Goal: Check status

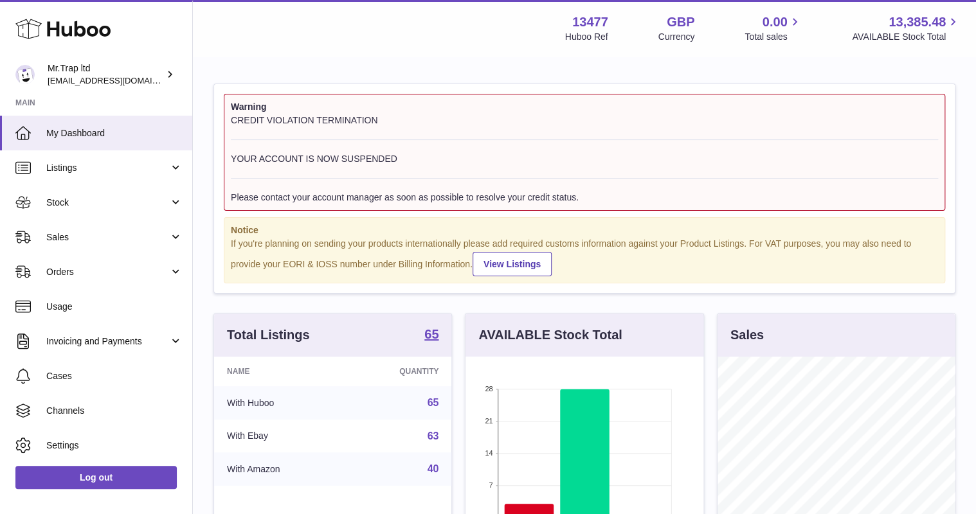
scroll to position [201, 237]
click at [86, 228] on link "Sales" at bounding box center [96, 237] width 192 height 35
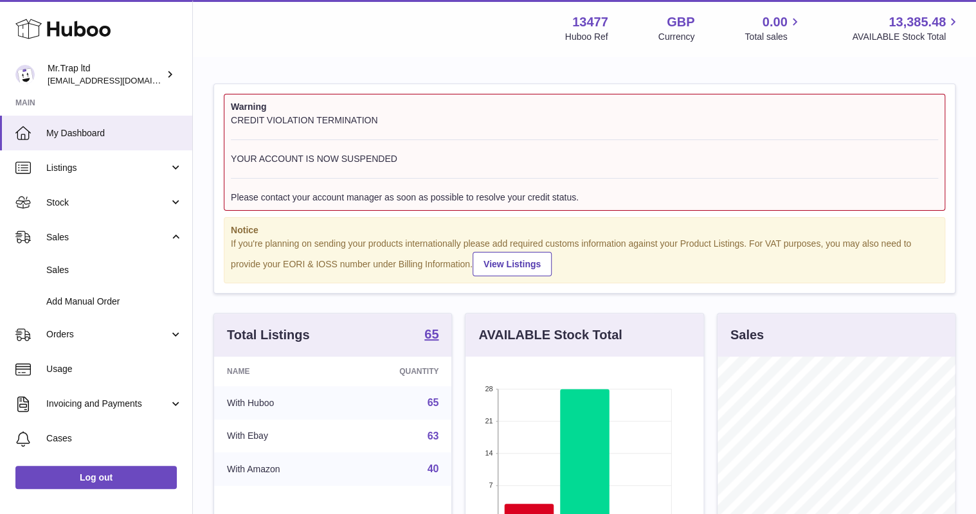
click at [87, 280] on link "Sales" at bounding box center [96, 271] width 192 height 32
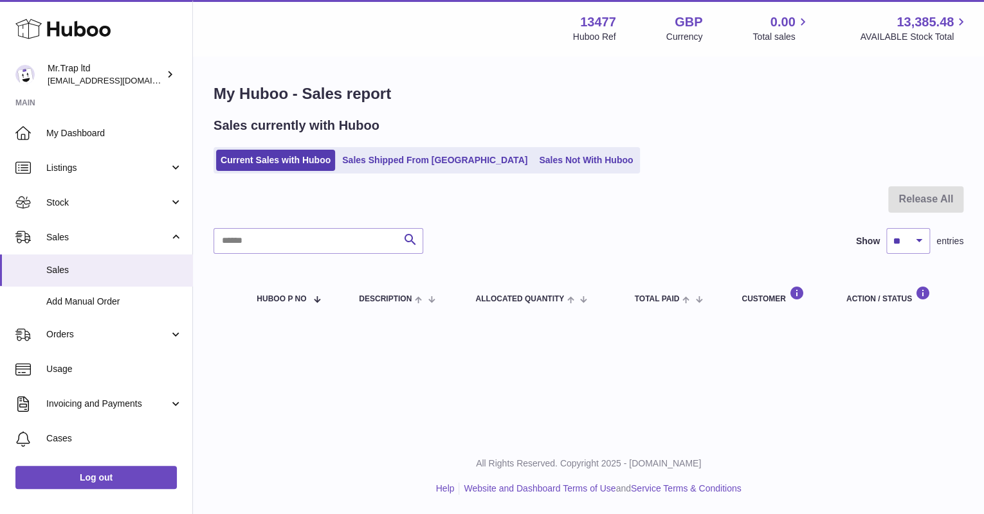
click at [536, 154] on link "Sales Not With Huboo" at bounding box center [585, 160] width 103 height 21
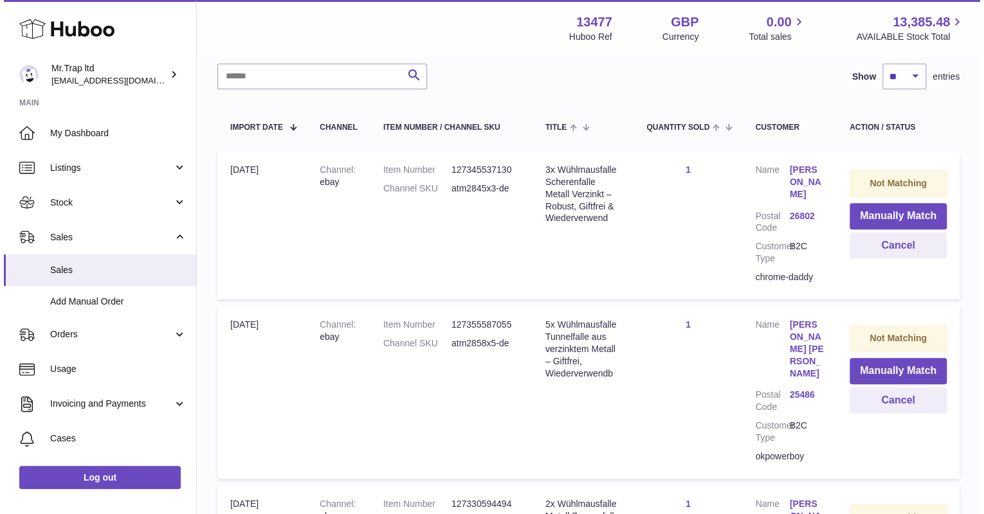
scroll to position [192, 0]
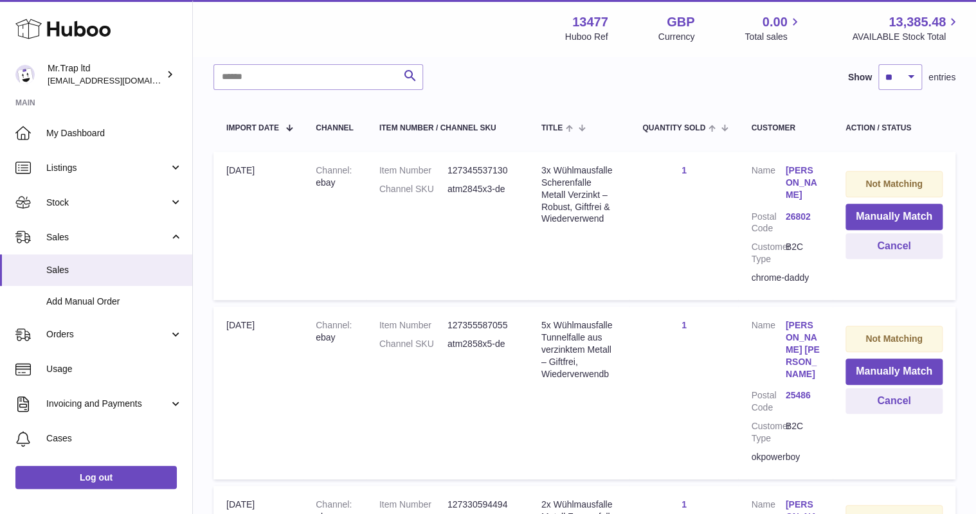
click at [805, 176] on link "[PERSON_NAME]" at bounding box center [803, 183] width 34 height 37
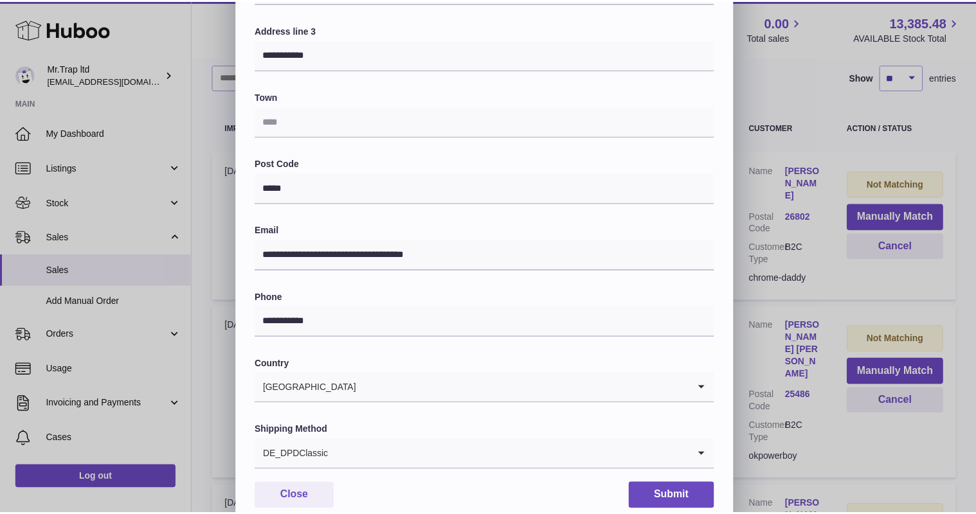
scroll to position [257, 0]
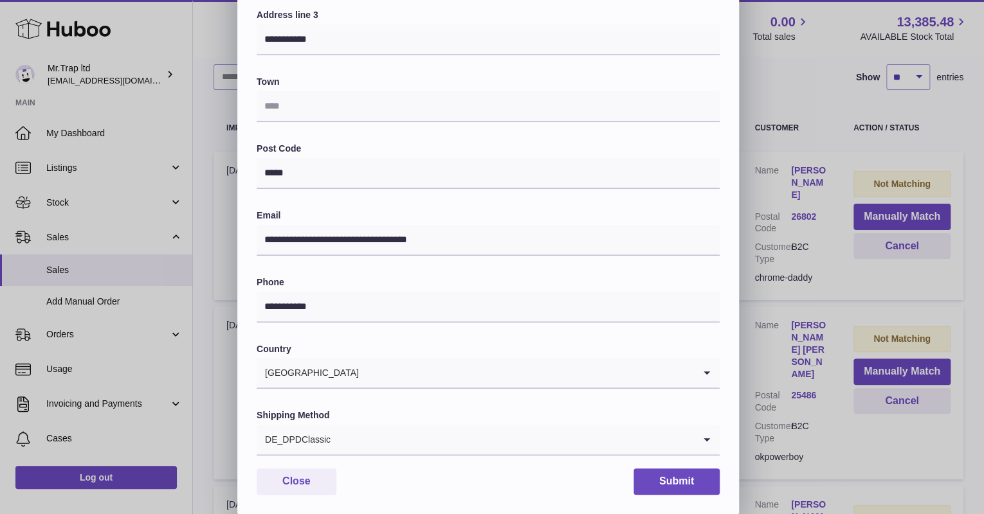
click at [754, 116] on div "**********" at bounding box center [492, 129] width 984 height 772
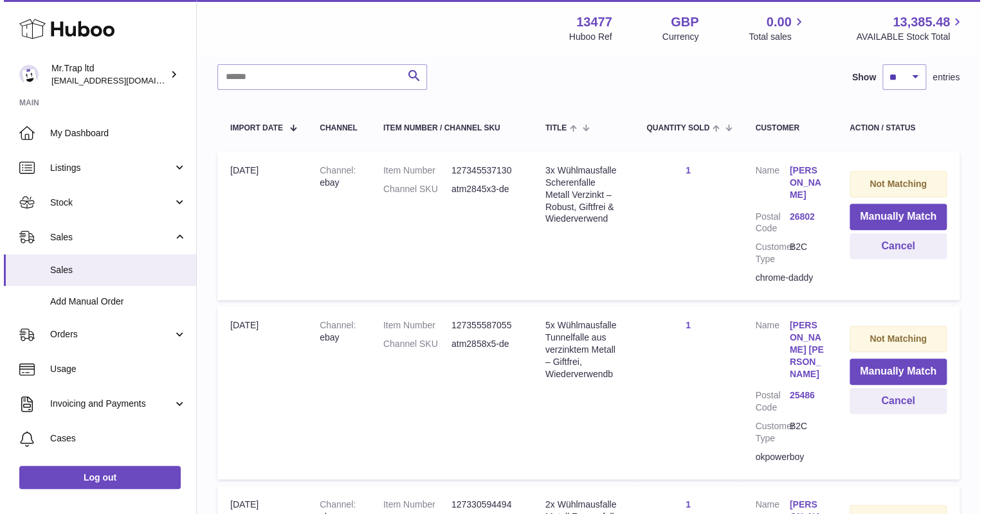
scroll to position [0, 0]
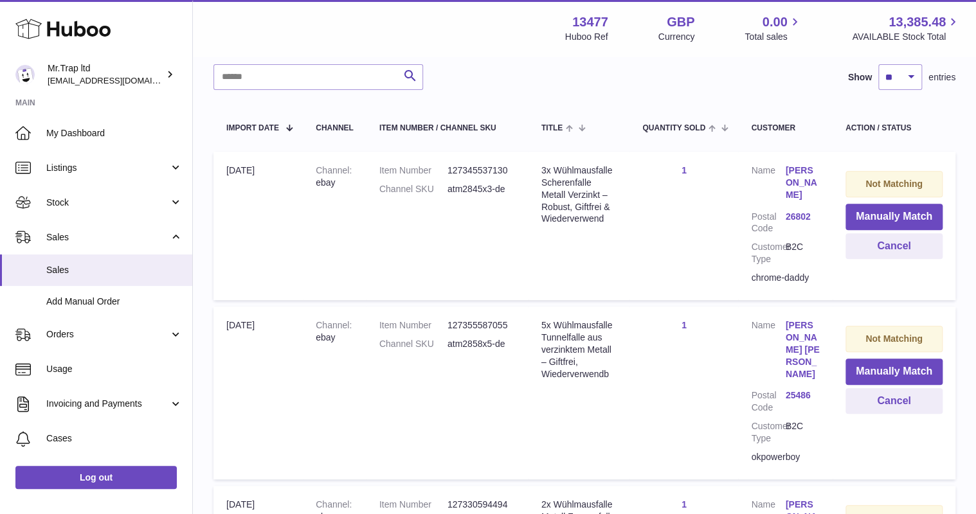
click at [810, 176] on link "Rainer Böske" at bounding box center [803, 183] width 34 height 37
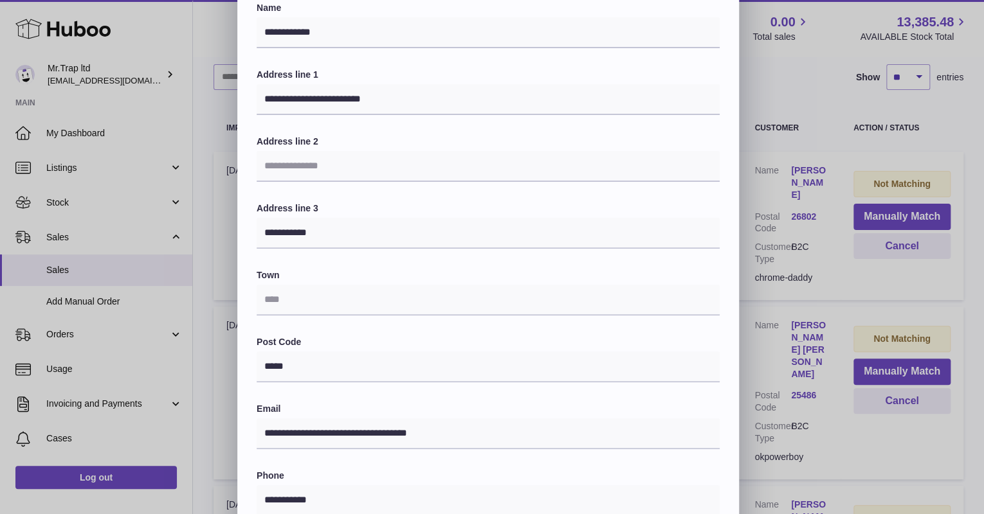
scroll to position [206, 0]
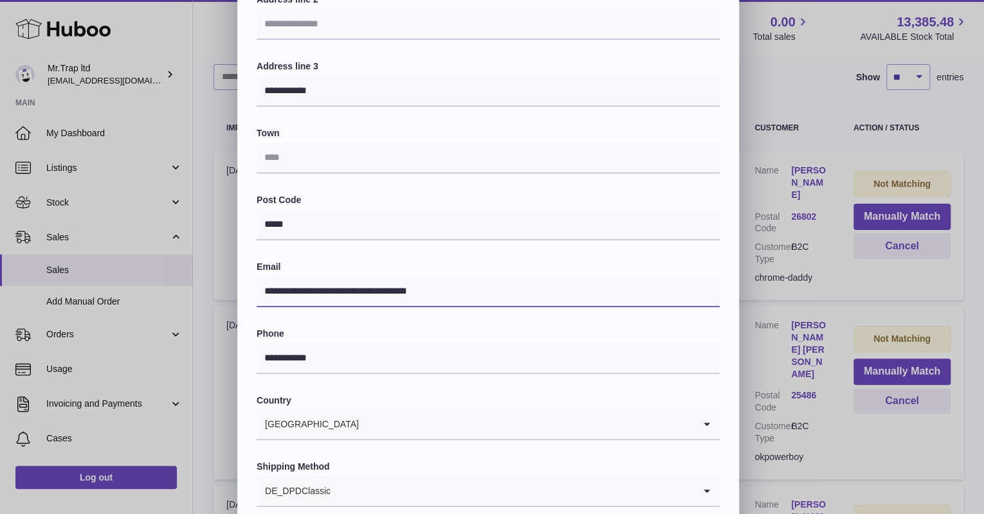
drag, startPoint x: 481, startPoint y: 289, endPoint x: 201, endPoint y: 296, distance: 280.4
click at [201, 296] on div "**********" at bounding box center [492, 180] width 984 height 772
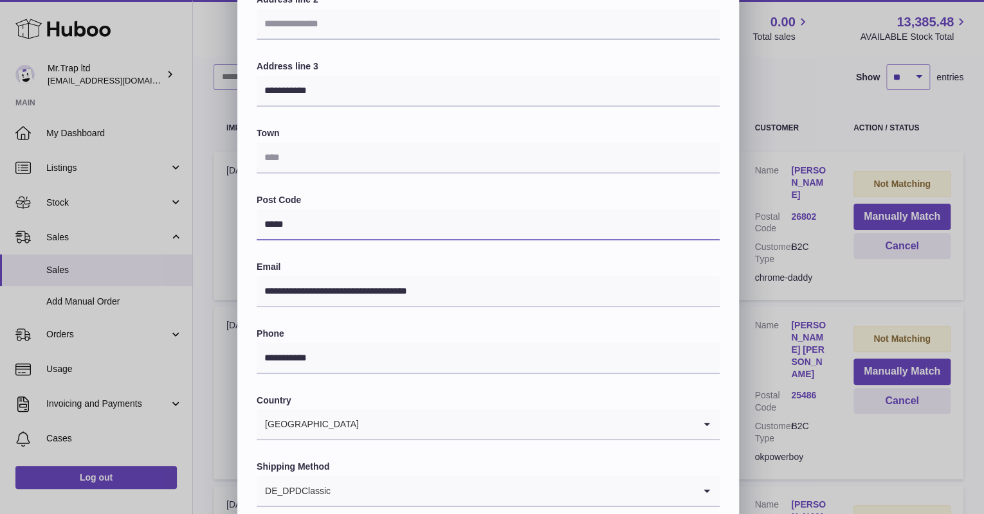
drag, startPoint x: 283, startPoint y: 229, endPoint x: 242, endPoint y: 229, distance: 41.2
click at [242, 229] on div "**********" at bounding box center [488, 213] width 502 height 706
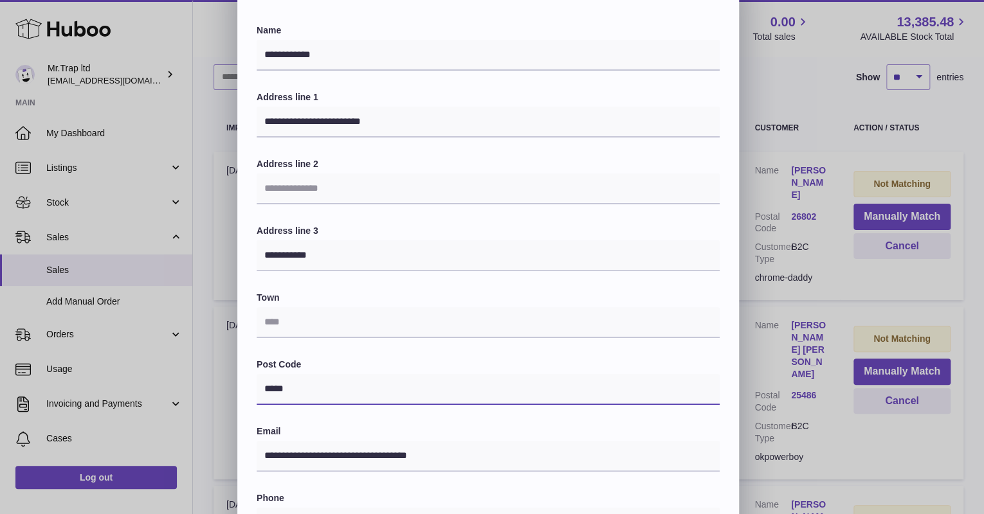
scroll to position [0, 0]
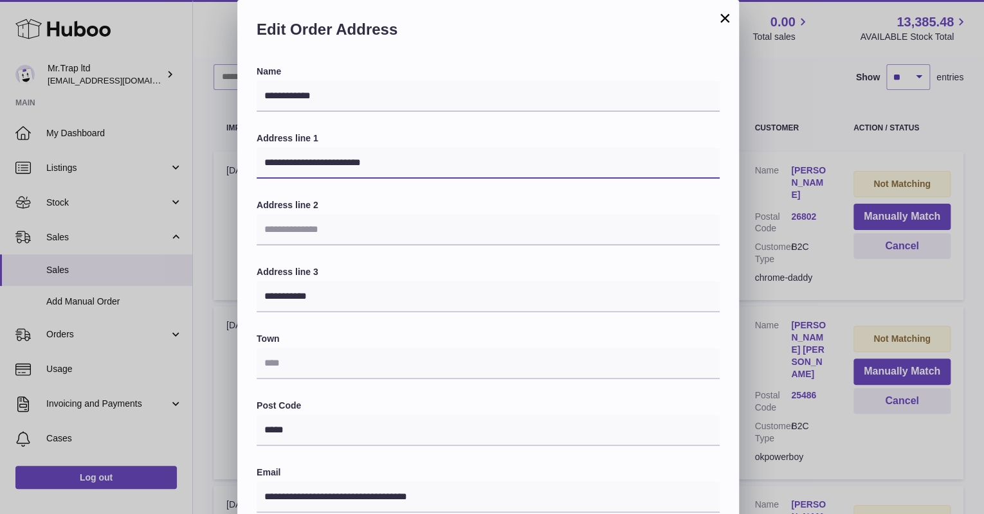
drag, startPoint x: 396, startPoint y: 161, endPoint x: 248, endPoint y: 161, distance: 147.9
click at [248, 161] on div "**********" at bounding box center [488, 419] width 502 height 706
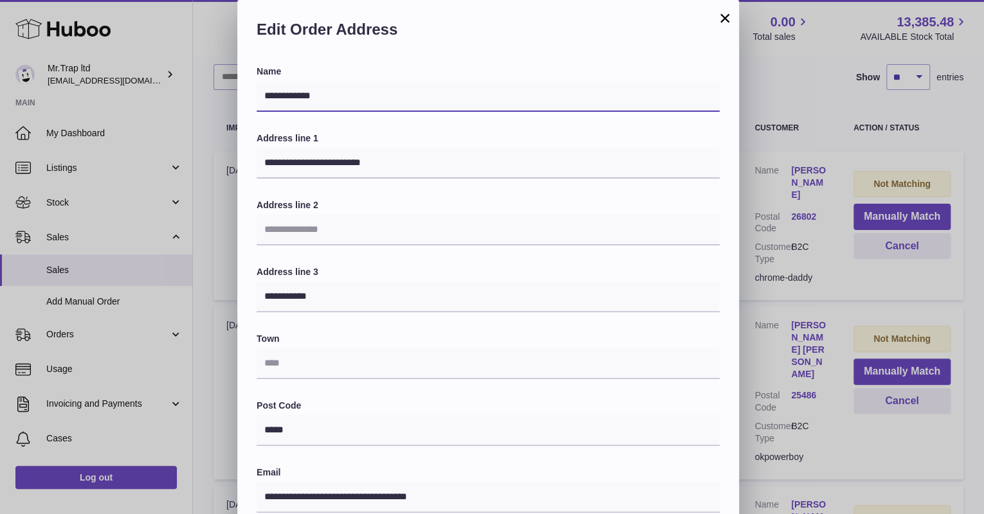
drag, startPoint x: 349, startPoint y: 95, endPoint x: 248, endPoint y: 95, distance: 100.3
click at [248, 95] on div "**********" at bounding box center [488, 419] width 502 height 706
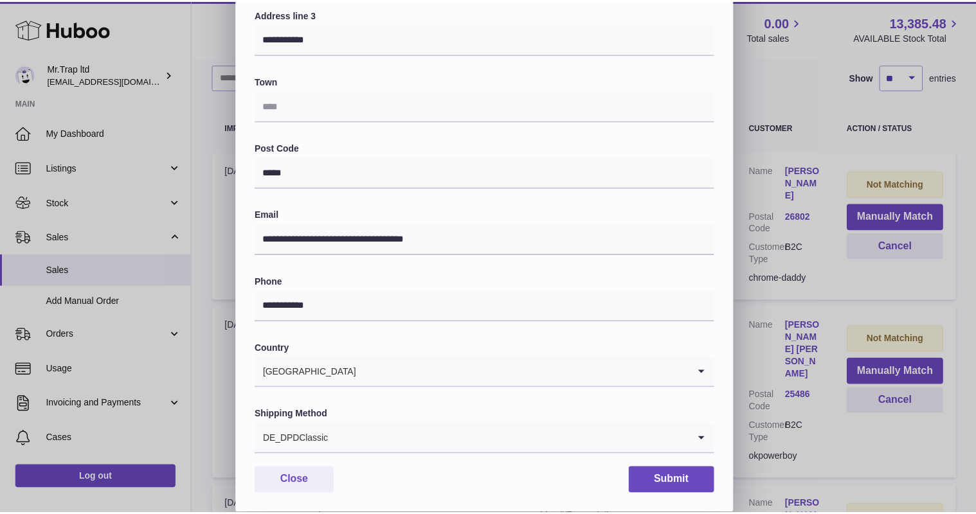
scroll to position [258, 0]
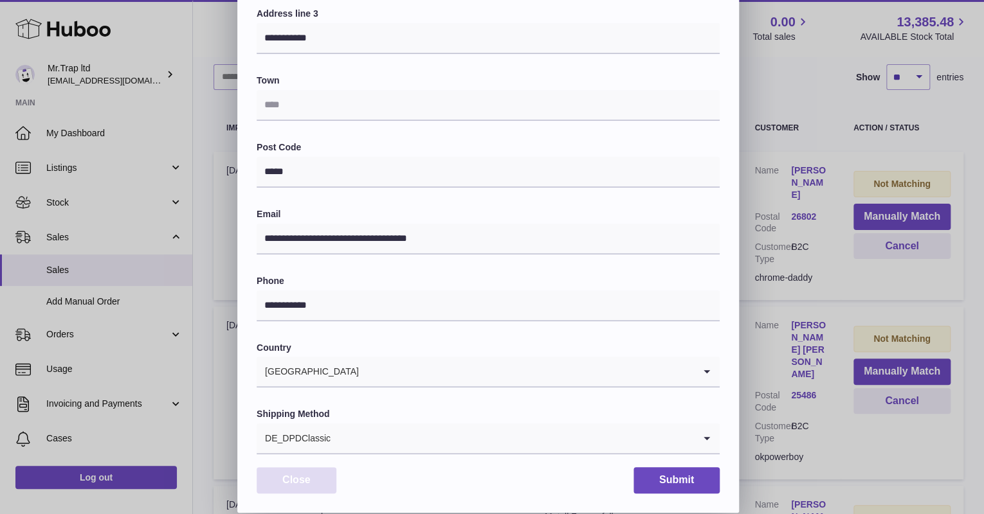
click at [309, 482] on button "Close" at bounding box center [297, 480] width 80 height 26
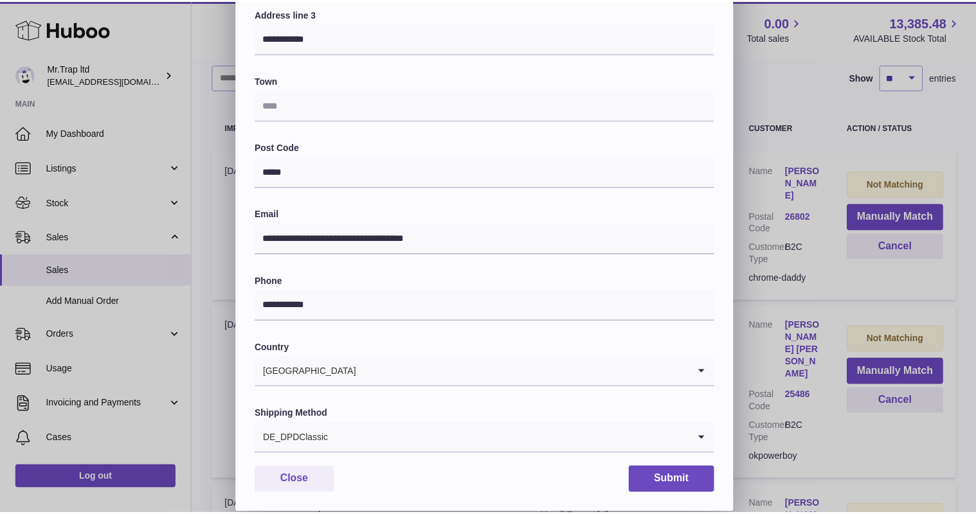
scroll to position [0, 0]
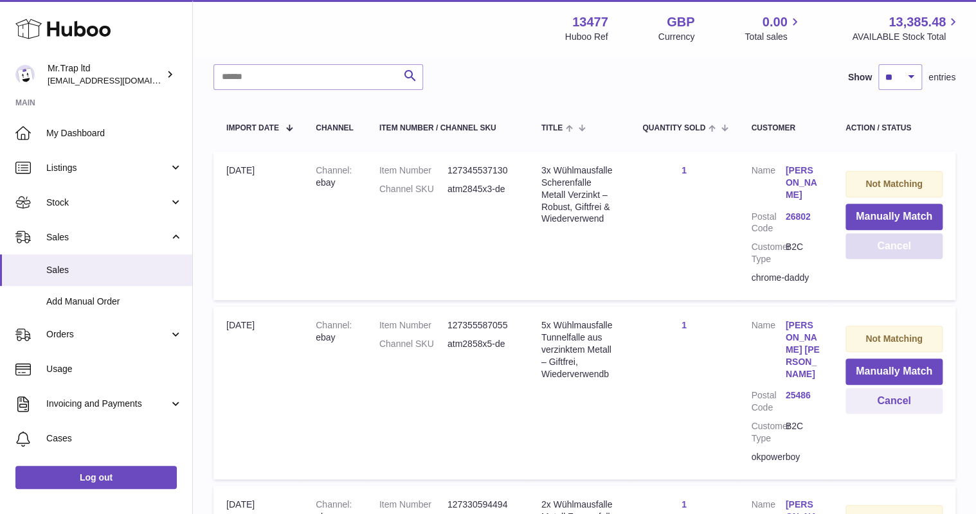
click at [880, 251] on button "Cancel" at bounding box center [894, 246] width 97 height 26
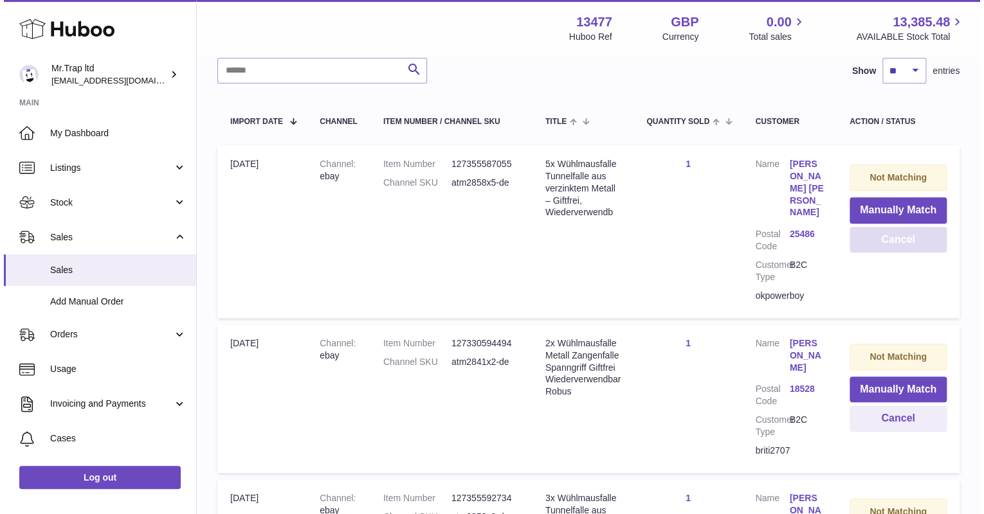
scroll to position [192, 0]
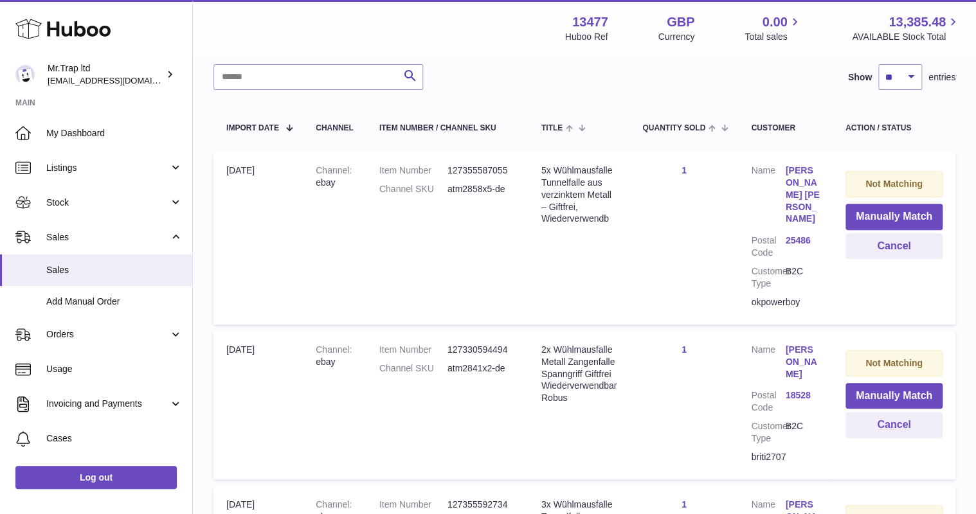
click at [808, 169] on link "Reimer Runge" at bounding box center [803, 195] width 34 height 60
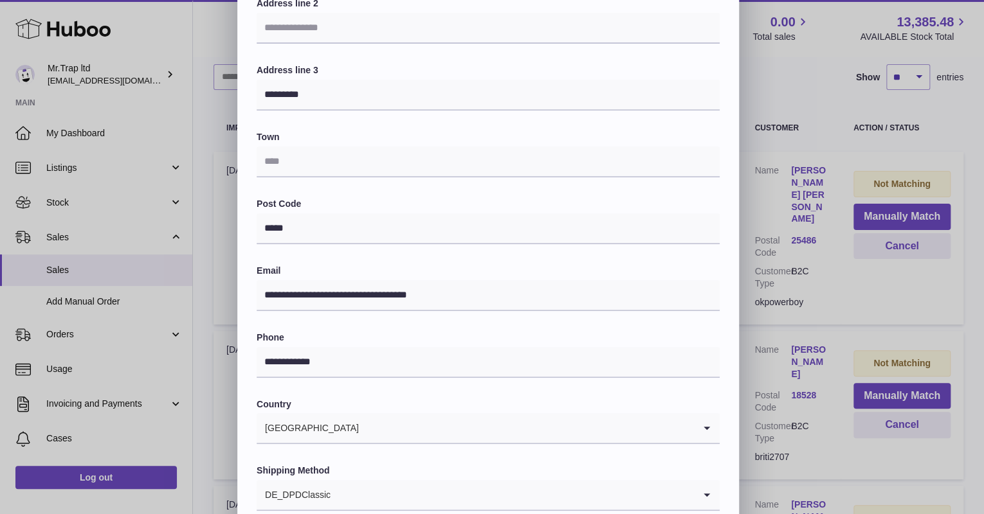
scroll to position [206, 0]
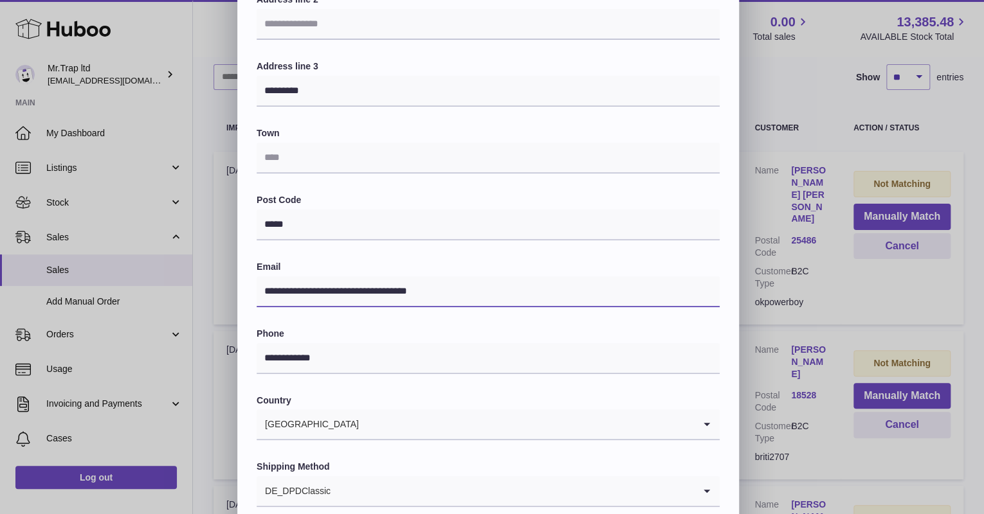
drag, startPoint x: 493, startPoint y: 288, endPoint x: 194, endPoint y: 296, distance: 299.7
click at [194, 296] on div "**********" at bounding box center [492, 180] width 984 height 772
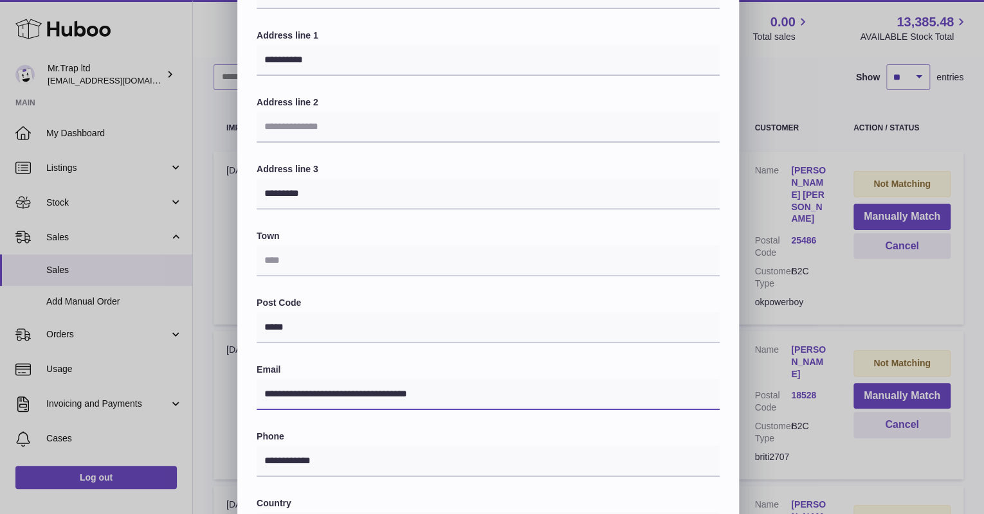
scroll to position [0, 0]
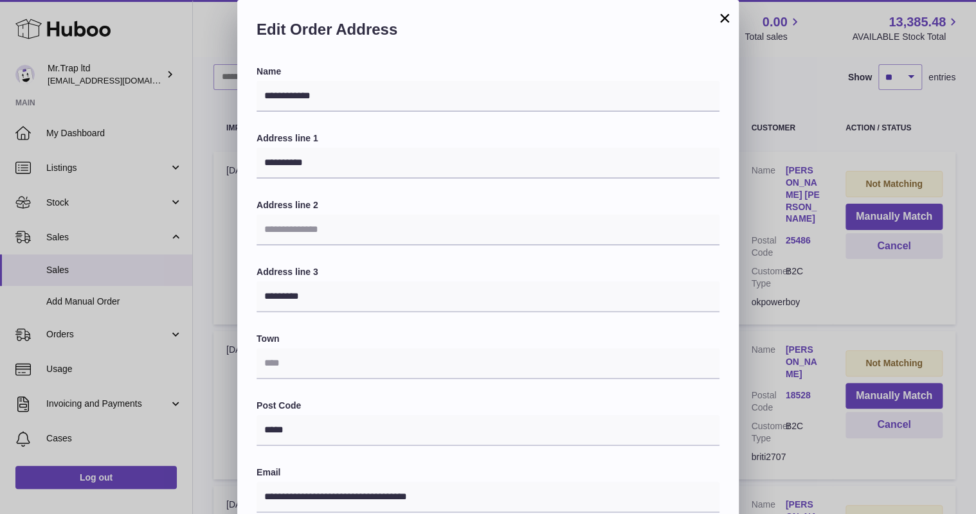
click at [790, 96] on div "**********" at bounding box center [488, 386] width 976 height 772
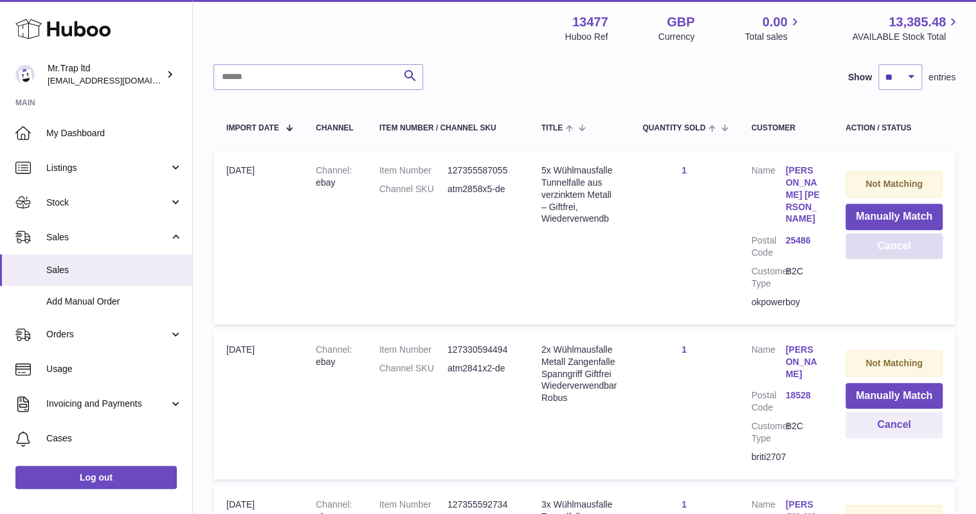
click at [877, 248] on button "Cancel" at bounding box center [894, 246] width 97 height 26
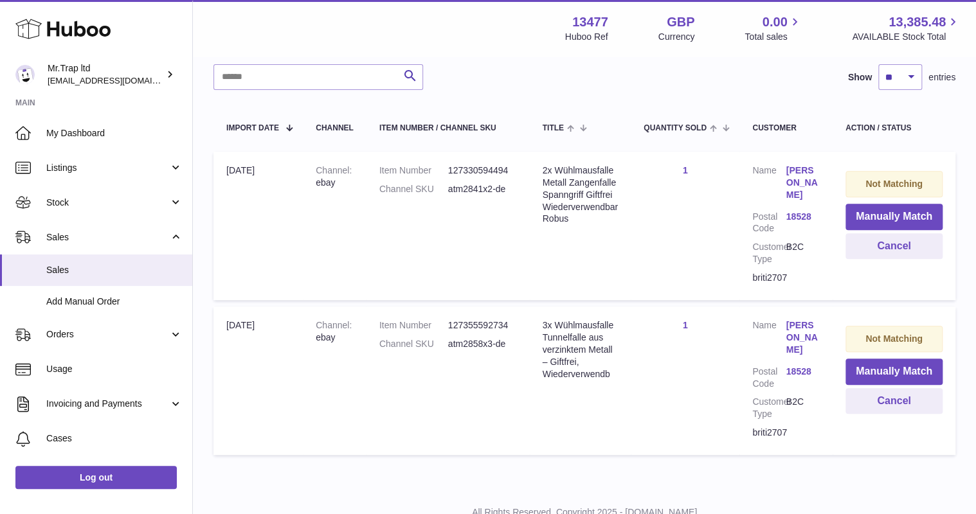
click at [802, 172] on link "Brita Wendt" at bounding box center [802, 183] width 33 height 37
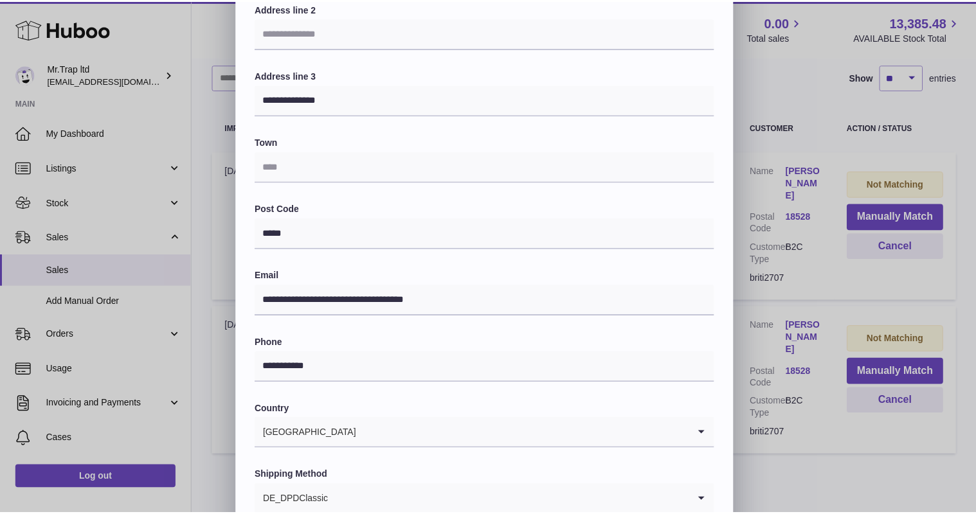
scroll to position [206, 0]
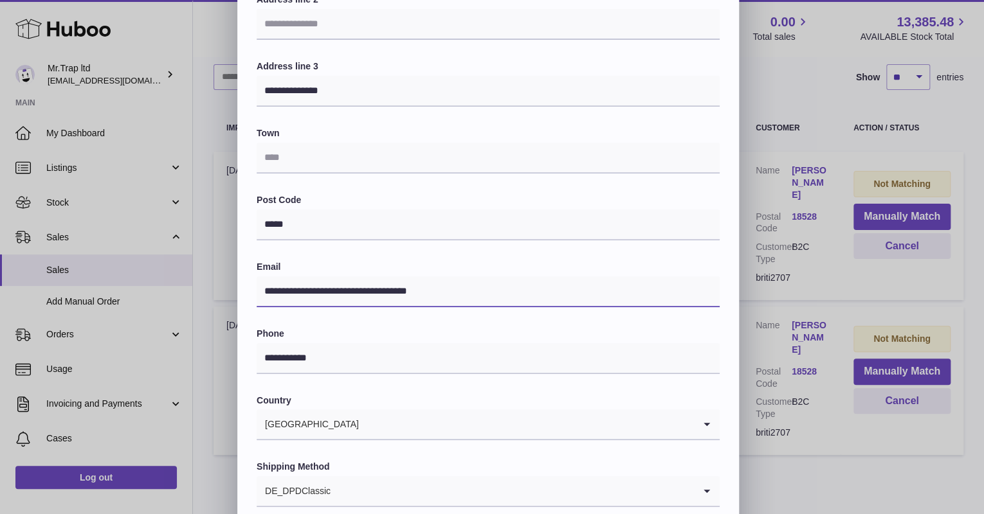
drag, startPoint x: 496, startPoint y: 293, endPoint x: 239, endPoint y: 308, distance: 257.0
click at [239, 308] on div "**********" at bounding box center [488, 213] width 502 height 706
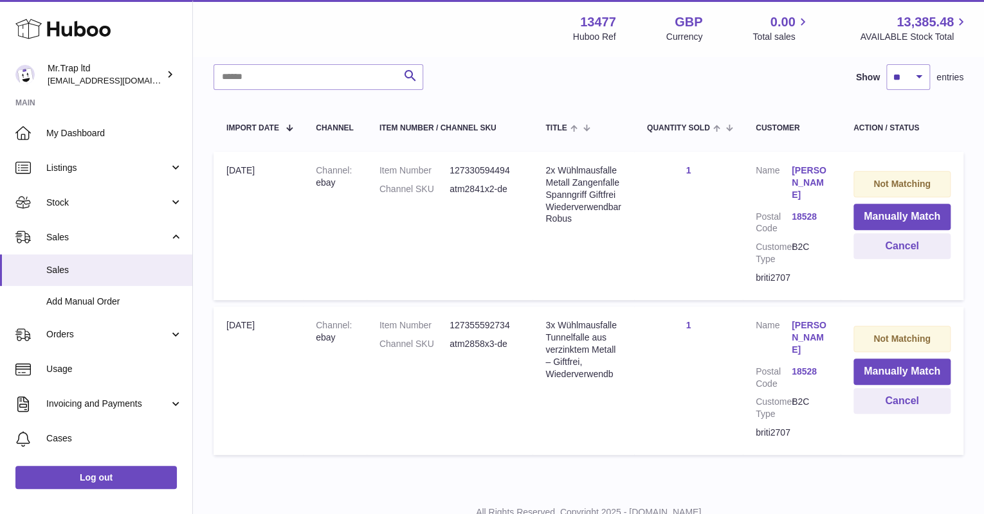
click at [808, 221] on div at bounding box center [492, 257] width 984 height 514
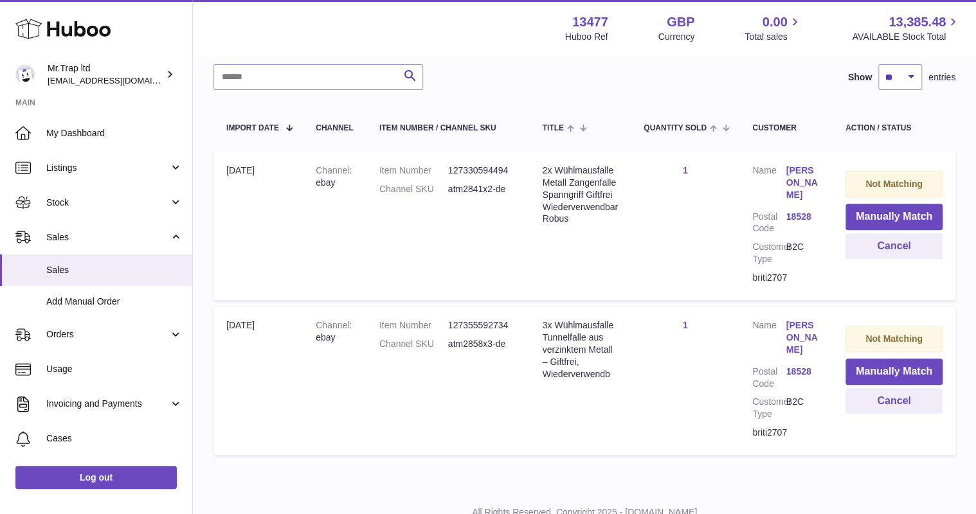
scroll to position [0, 0]
click at [875, 388] on button "Cancel" at bounding box center [894, 401] width 97 height 26
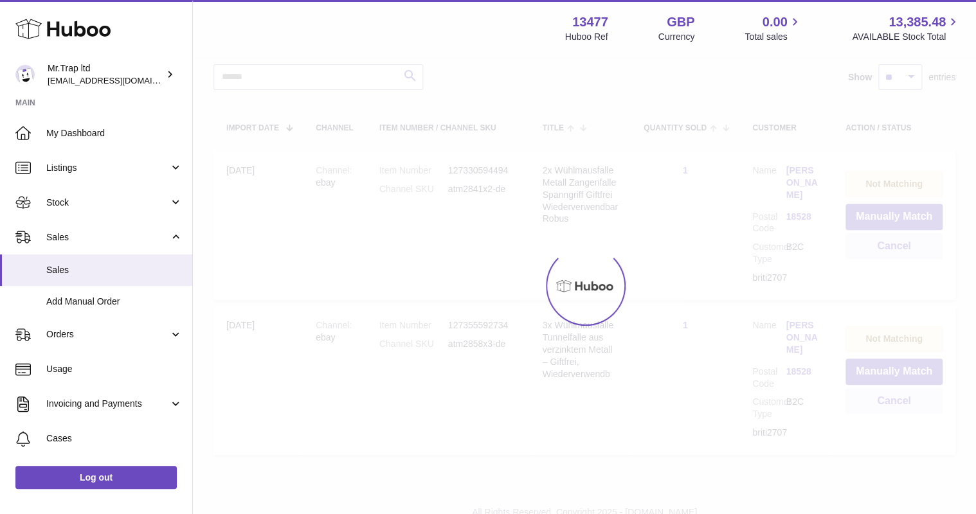
scroll to position [72, 0]
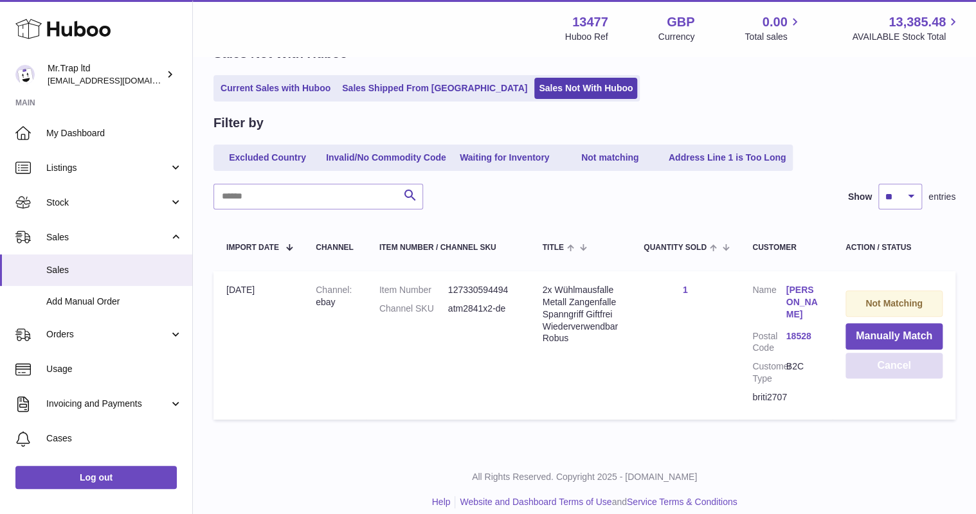
click at [872, 363] on button "Cancel" at bounding box center [894, 366] width 97 height 26
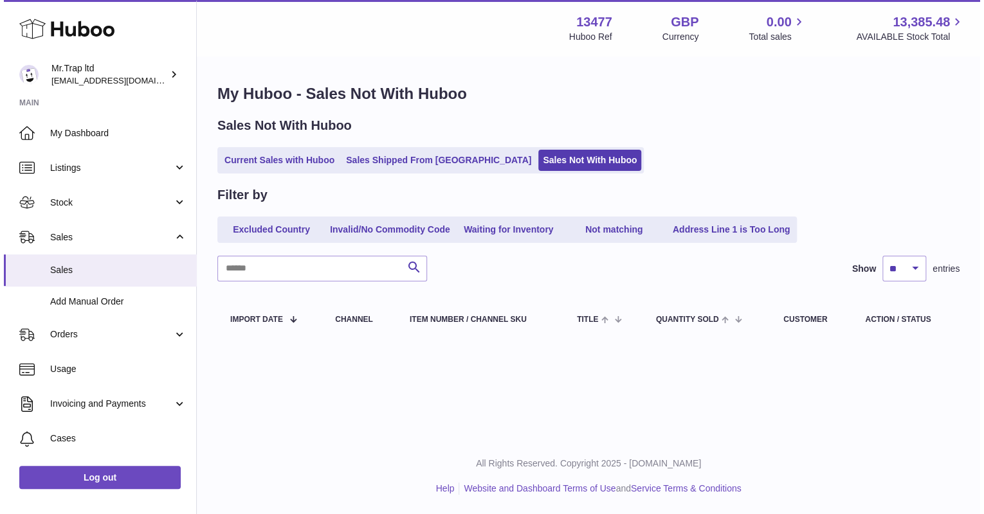
scroll to position [0, 0]
